Goal: Information Seeking & Learning: Learn about a topic

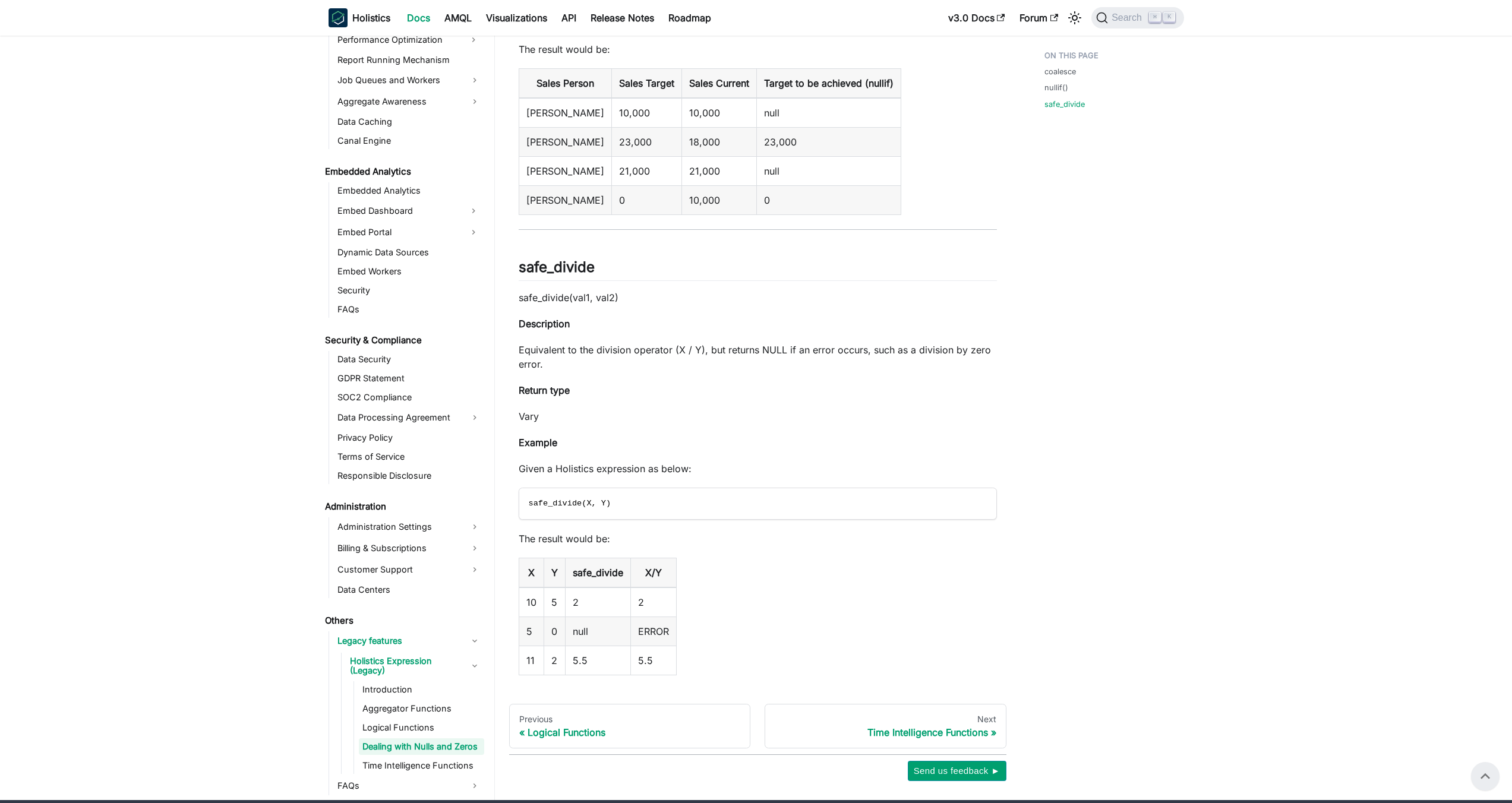
scroll to position [885, 0]
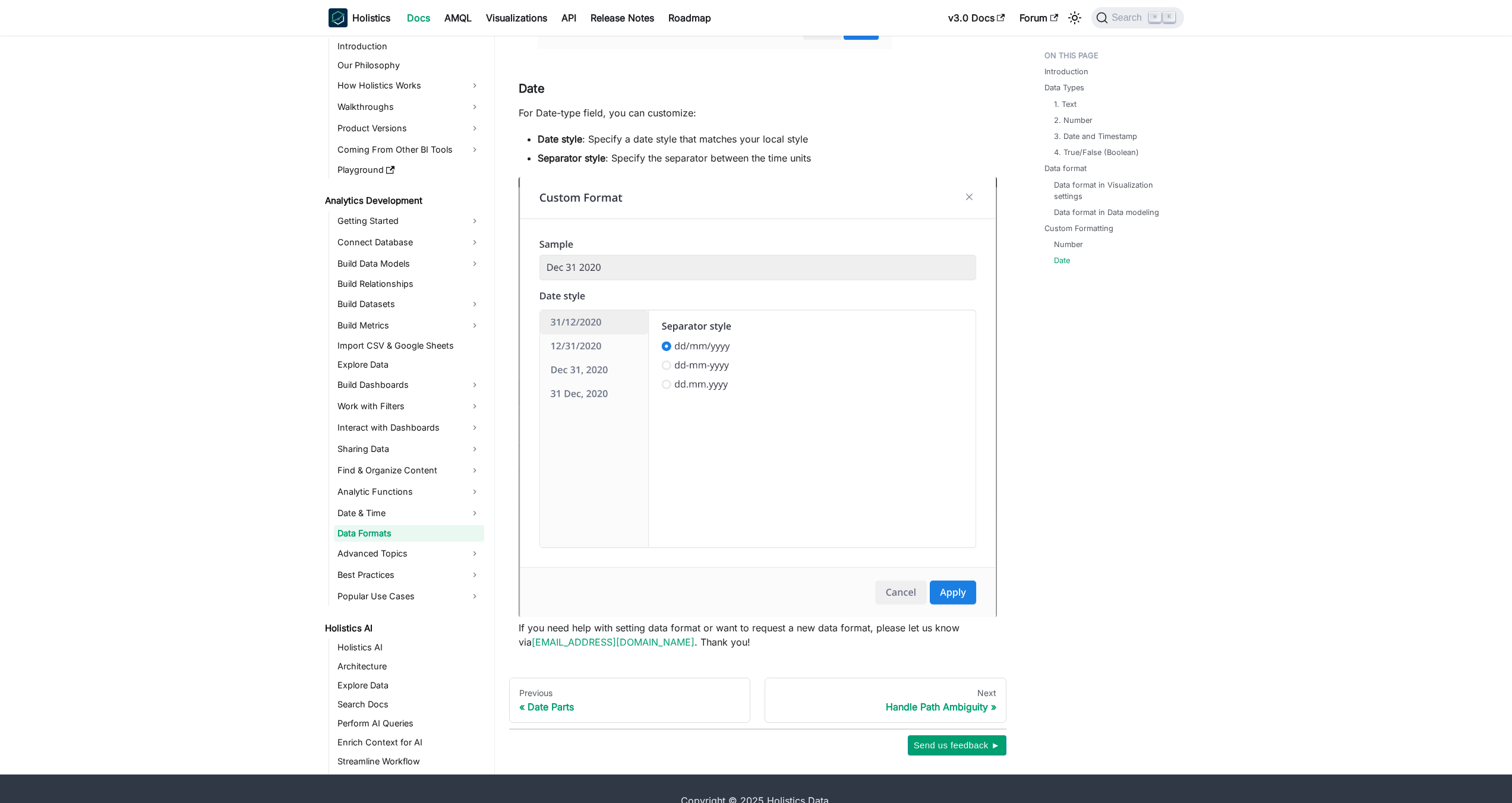
scroll to position [3237, 0]
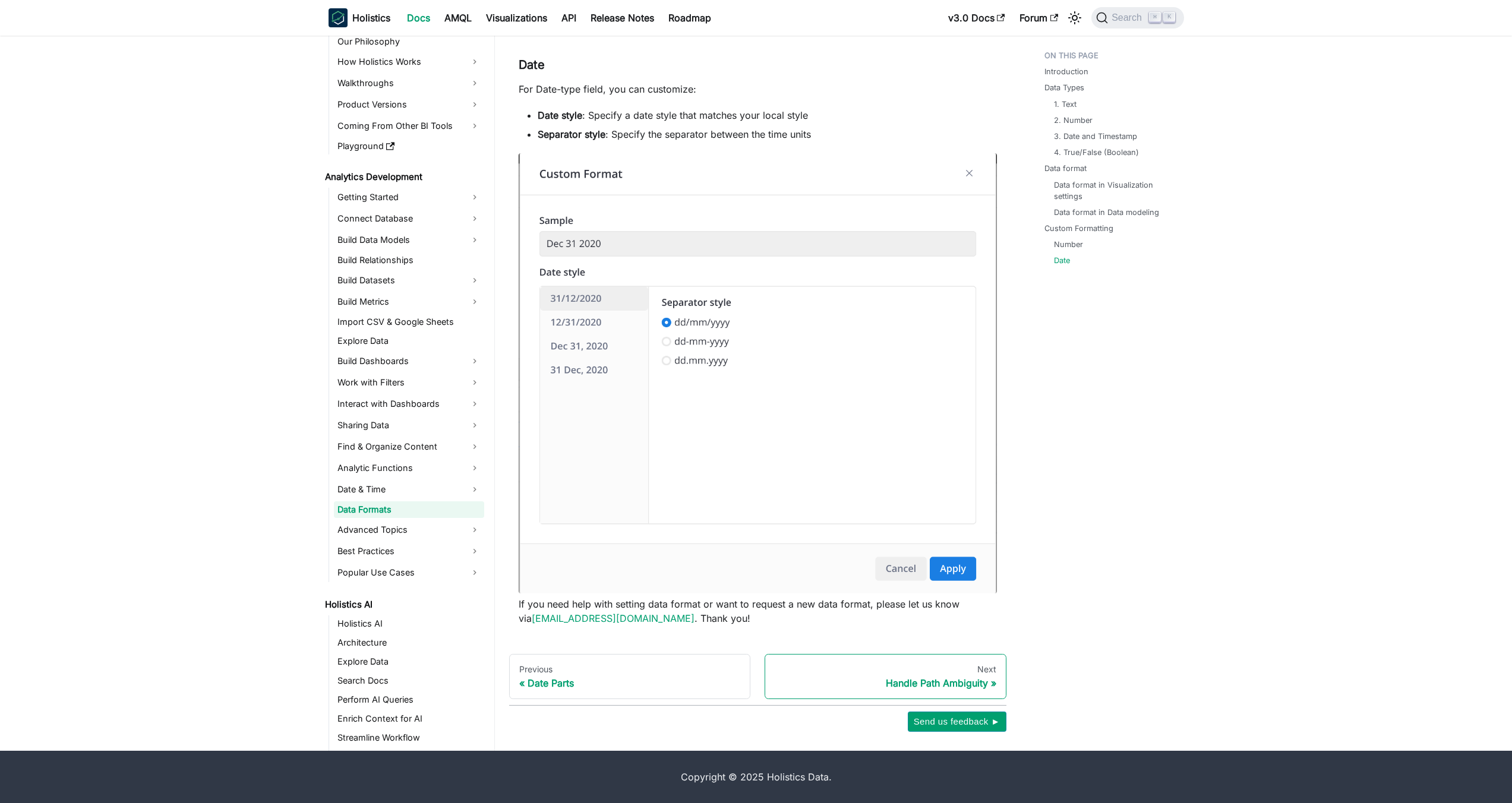
click at [960, 683] on div "Handle Path Ambiguity" at bounding box center [885, 683] width 222 height 12
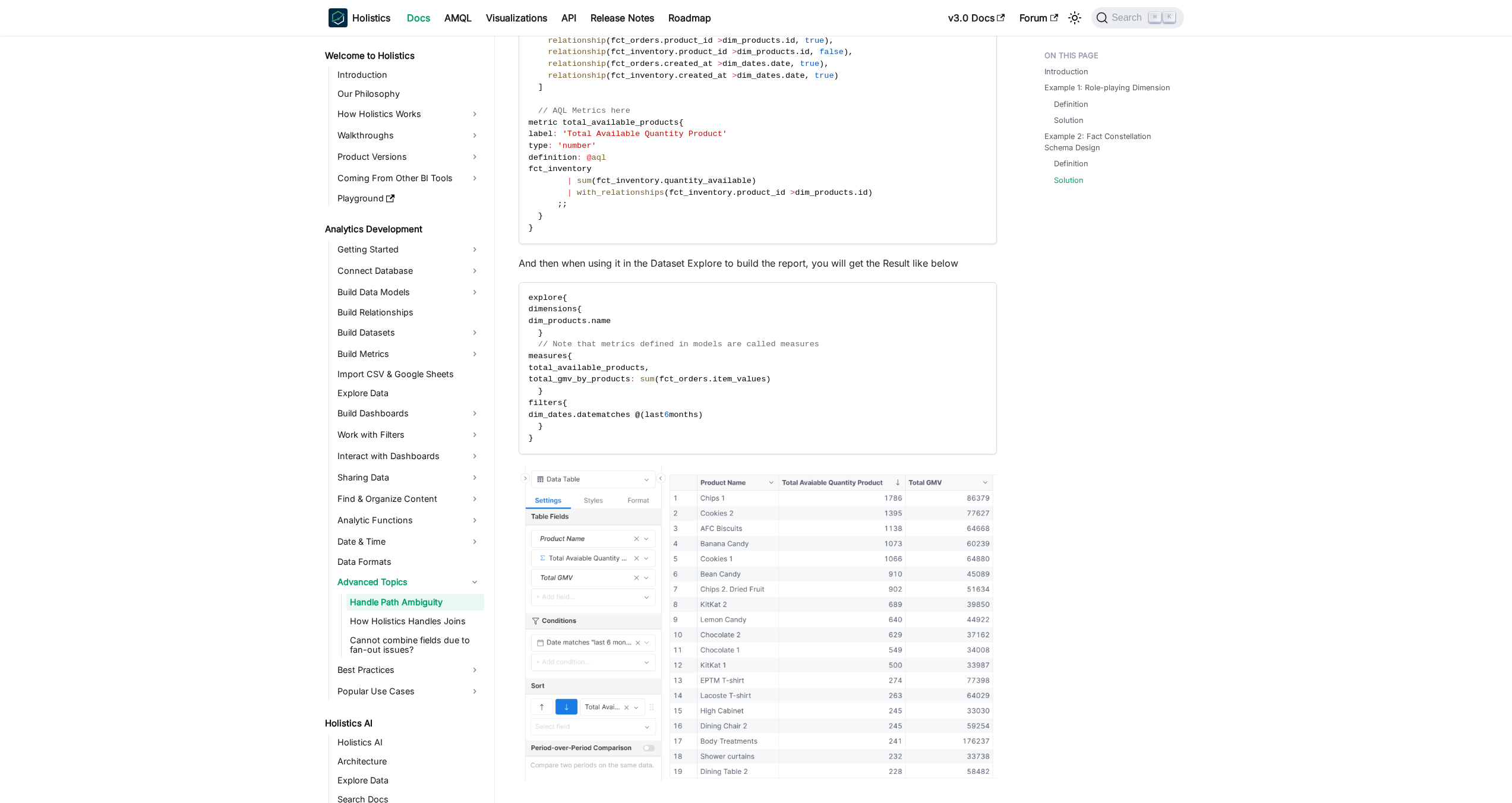
scroll to position [3217, 0]
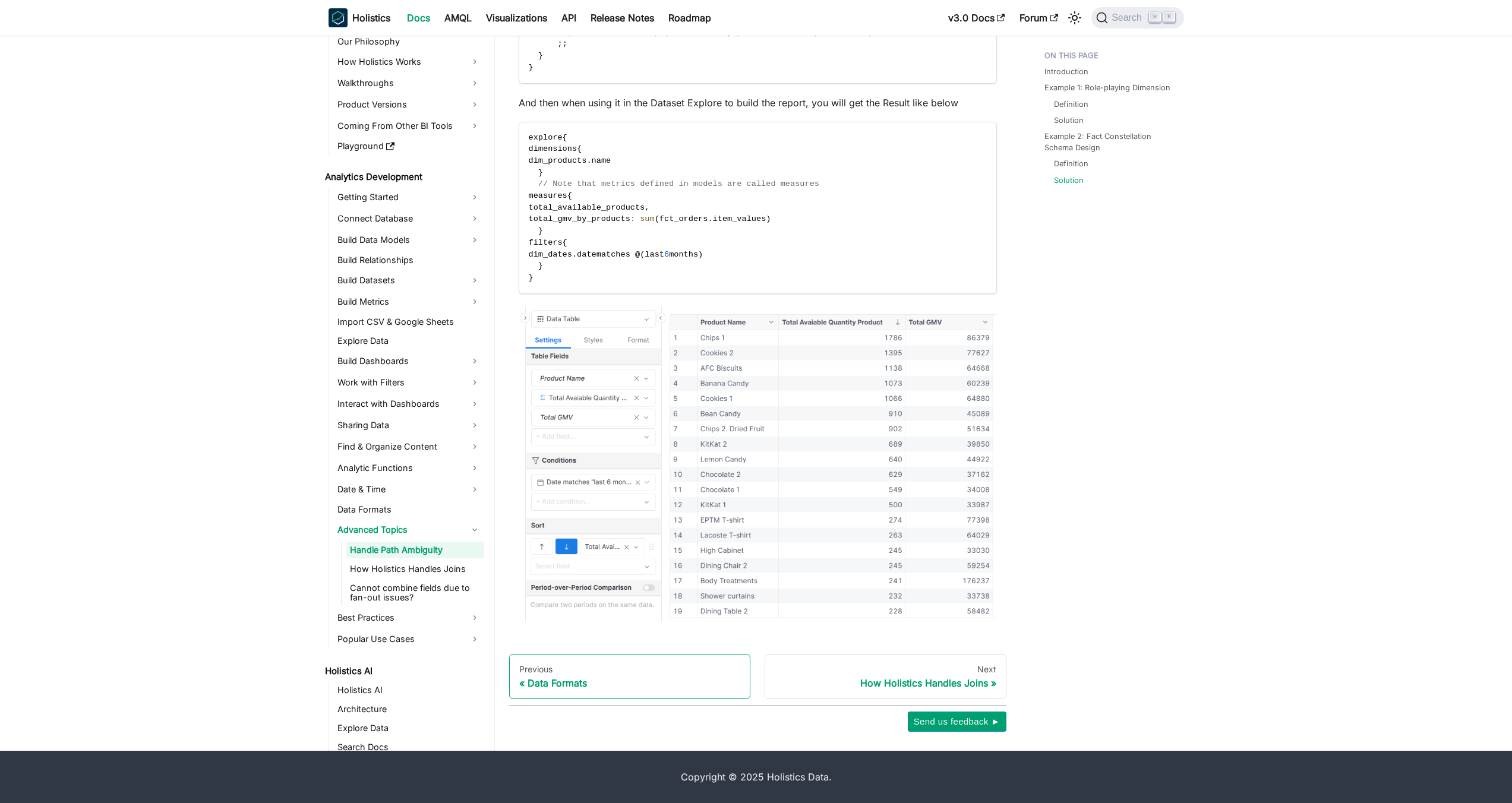
click at [590, 693] on link "Previous Data Formats" at bounding box center [629, 676] width 242 height 45
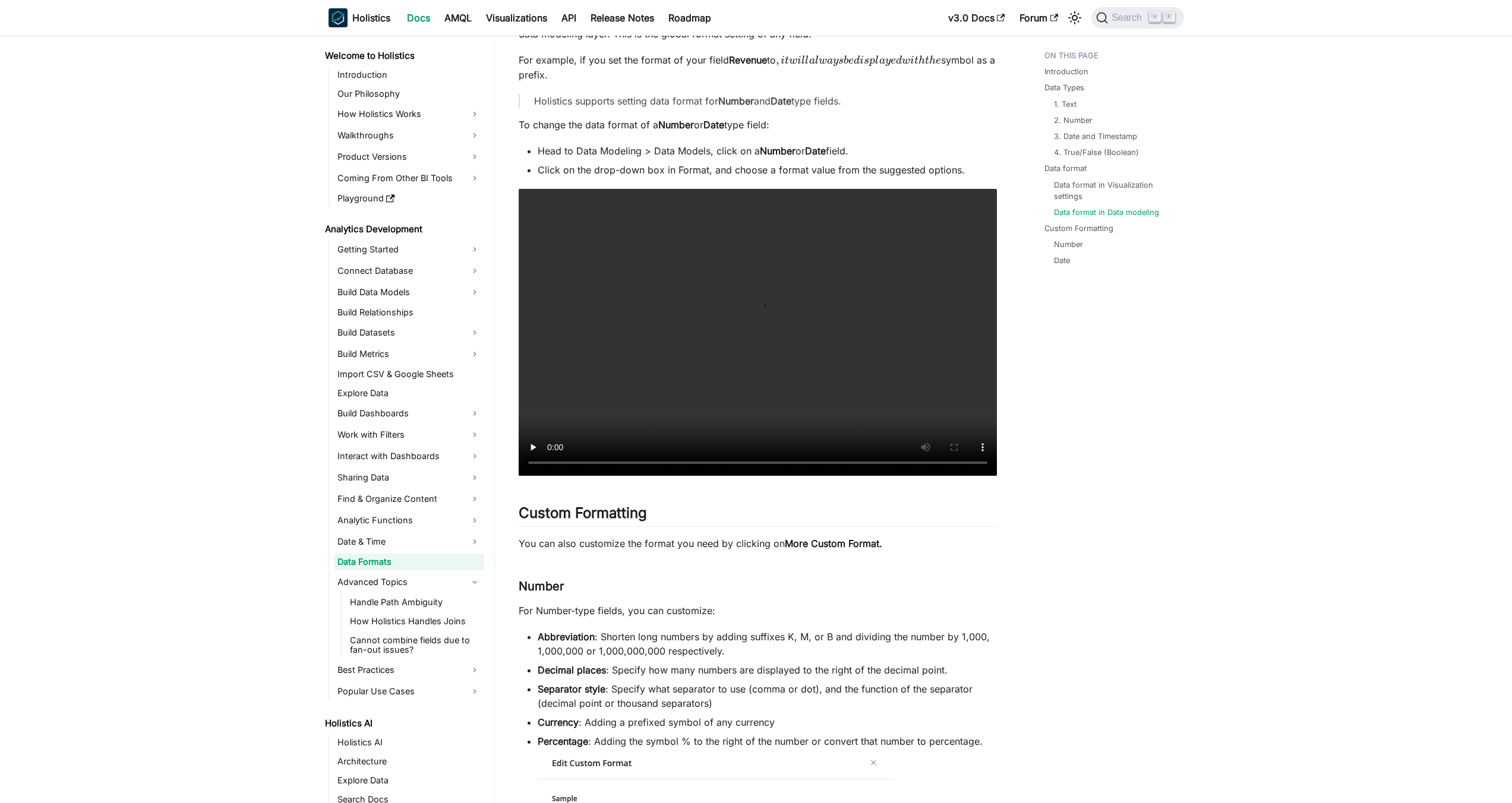
scroll to position [2650, 0]
